Goal: Information Seeking & Learning: Learn about a topic

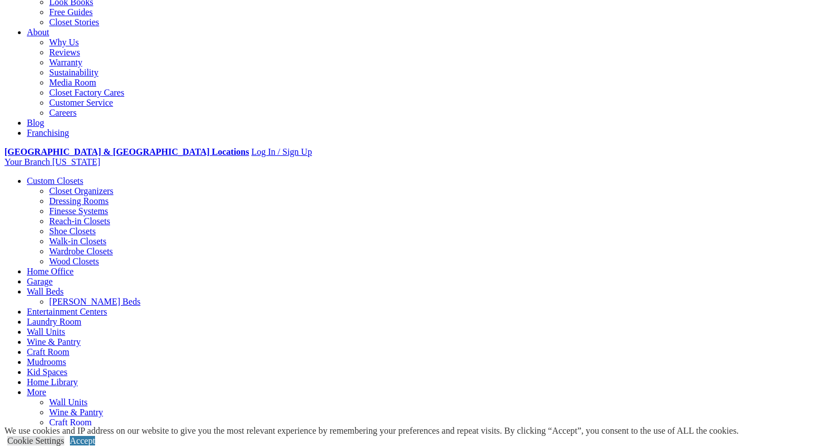
scroll to position [286, 0]
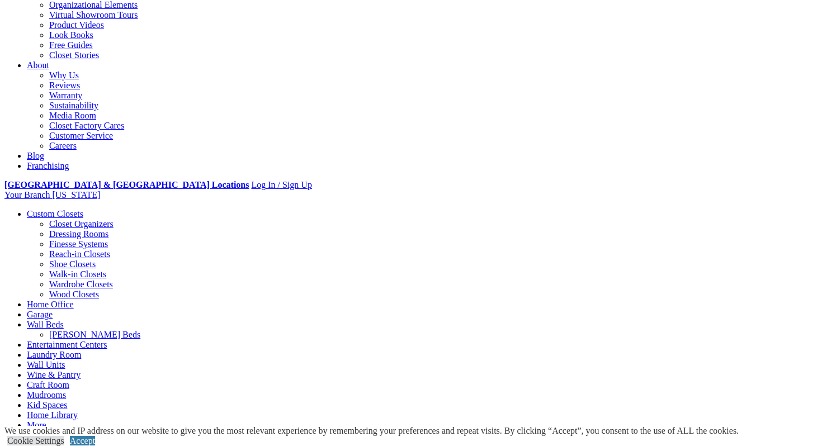
scroll to position [255, 0]
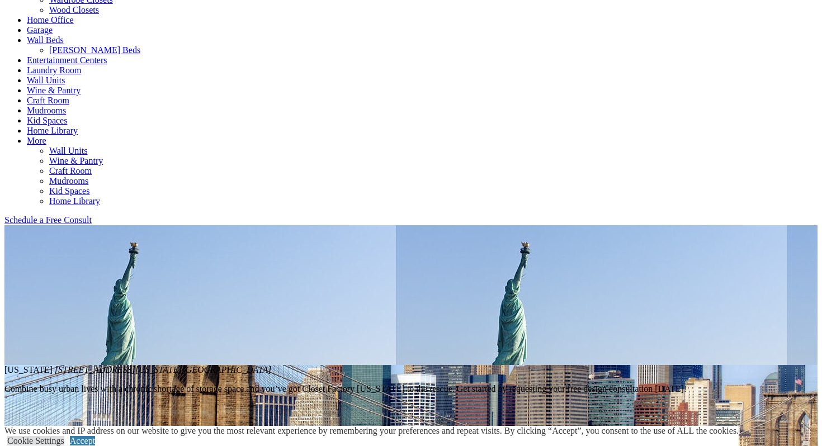
scroll to position [542, 0]
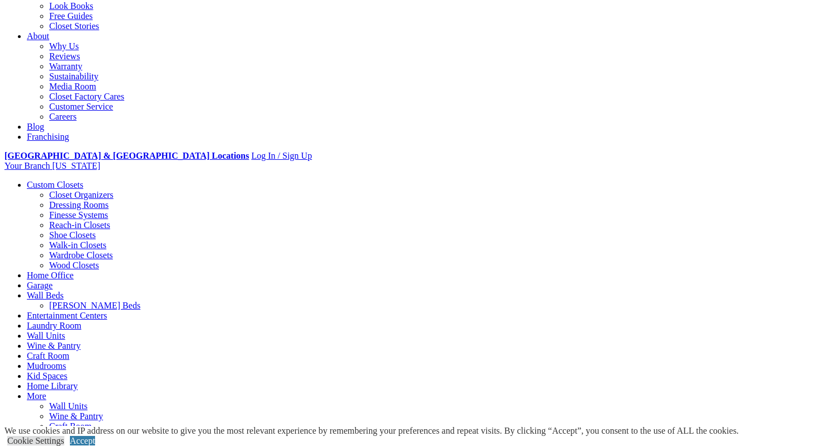
scroll to position [280, 0]
